Goal: Information Seeking & Learning: Get advice/opinions

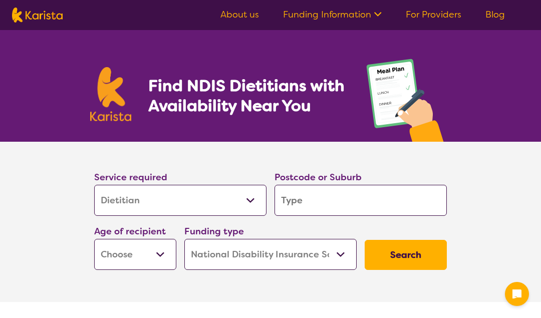
select select "Dietitian"
select select "NDIS"
select select "Dietitian"
select select "NDIS"
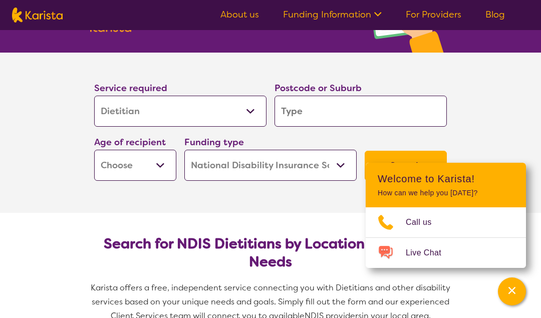
scroll to position [90, 0]
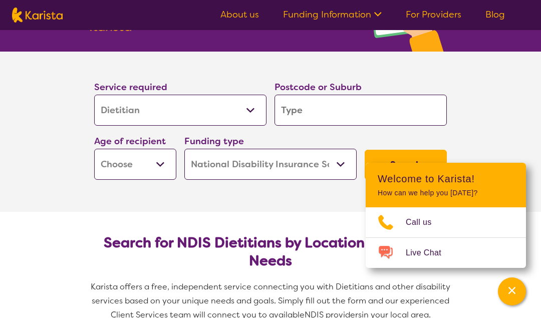
click at [306, 109] on input "search" at bounding box center [360, 110] width 172 height 31
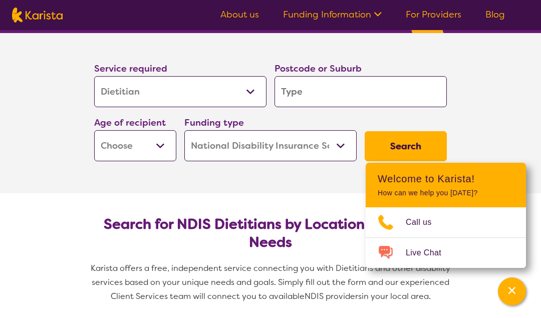
scroll to position [118, 0]
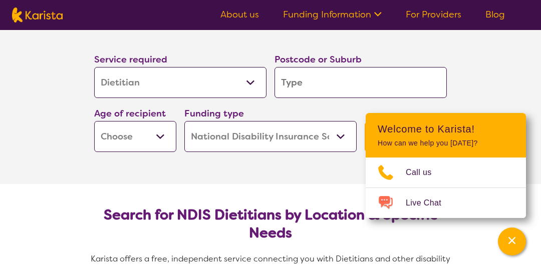
type input "2"
type input "22"
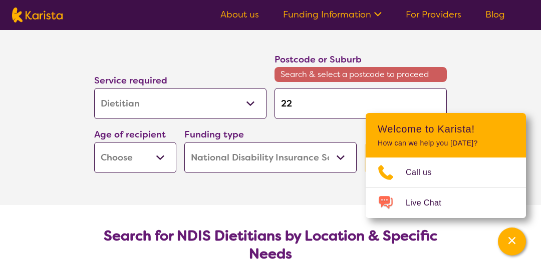
type input "2285"
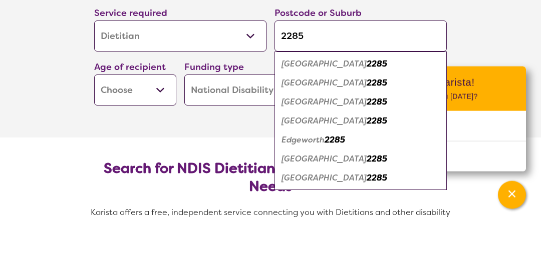
click at [156, 138] on select "Early Childhood - 0 to 9 Child - 10 to 11 Adolescent - 12 to 17 Adult - 18 to 6…" at bounding box center [135, 136] width 82 height 31
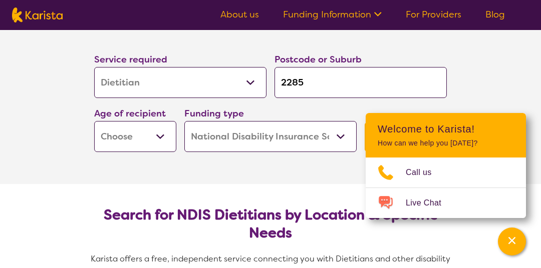
select select "AD"
click at [94, 121] on select "Early Childhood - 0 to 9 Child - 10 to 11 Adolescent - 12 to 17 Adult - 18 to 6…" at bounding box center [135, 136] width 82 height 31
select select "AD"
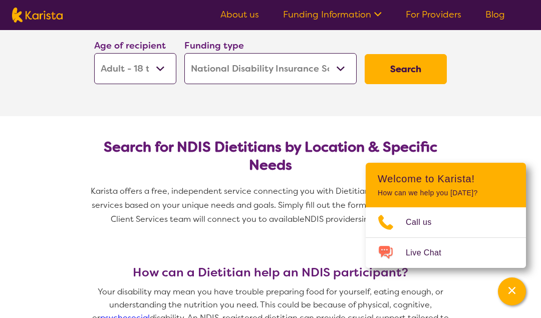
scroll to position [186, 0]
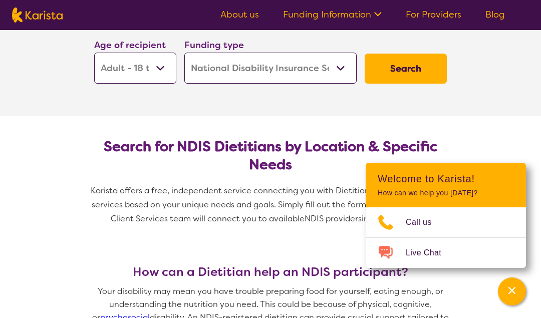
click at [408, 66] on button "Search" at bounding box center [406, 69] width 82 height 30
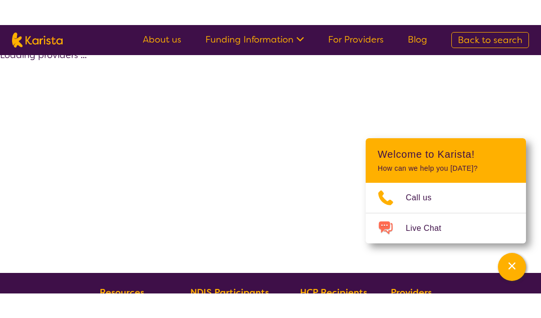
scroll to position [25, 0]
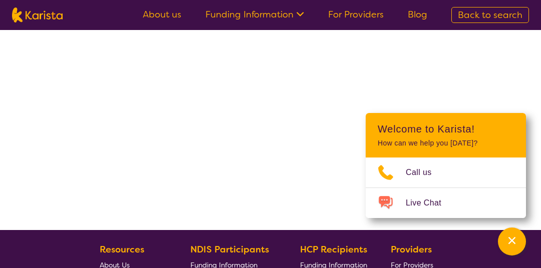
select select "by_score"
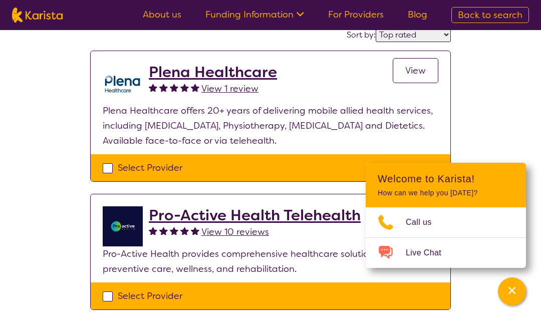
scroll to position [91, 0]
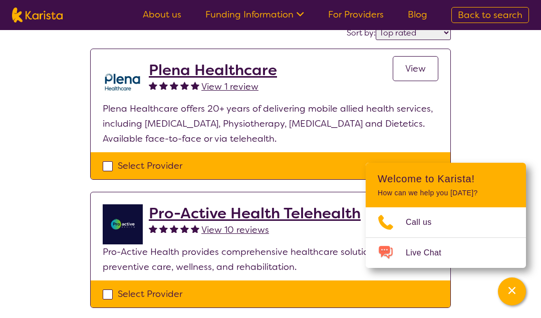
click at [239, 88] on span "View 1 review" at bounding box center [229, 87] width 57 height 12
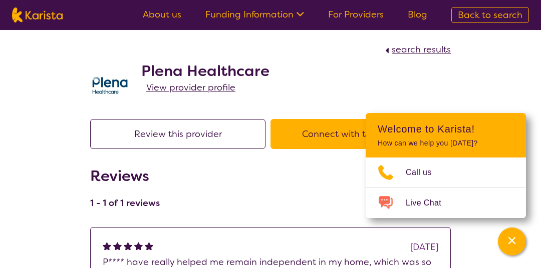
click at [204, 91] on span "View provider profile" at bounding box center [190, 88] width 89 height 12
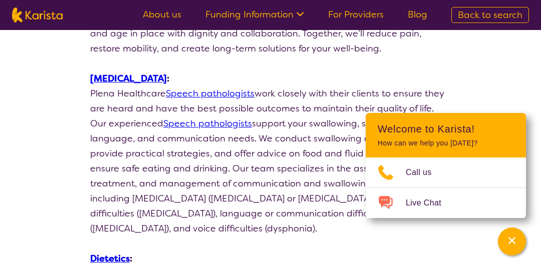
scroll to position [690, 0]
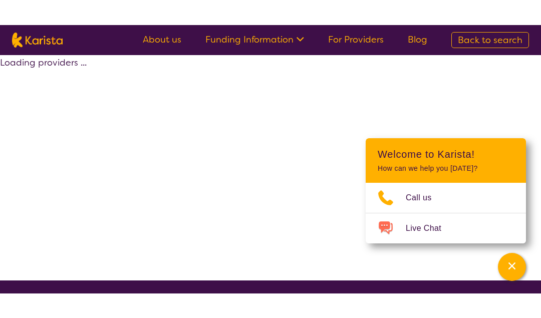
scroll to position [91, 0]
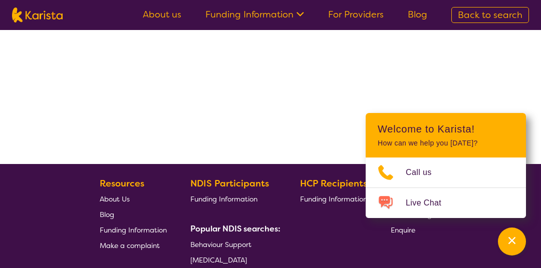
select select "by_score"
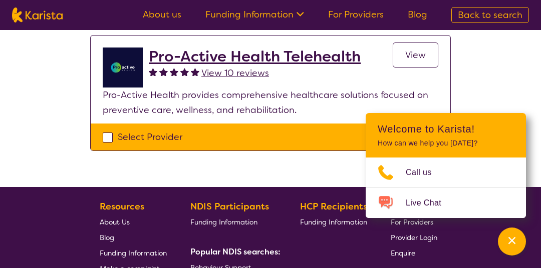
scroll to position [245, 0]
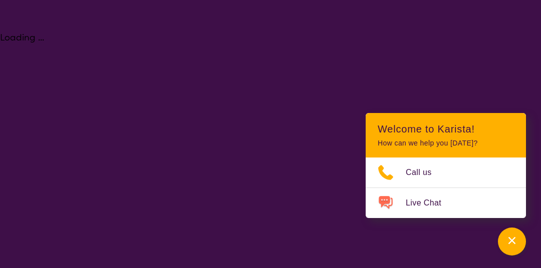
select select "Dietitian"
select select "AD"
select select "NDIS"
select select "Dietitian"
select select "AD"
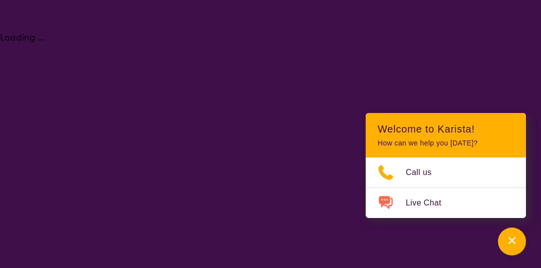
select select "NDIS"
